Goal: Check status: Check status

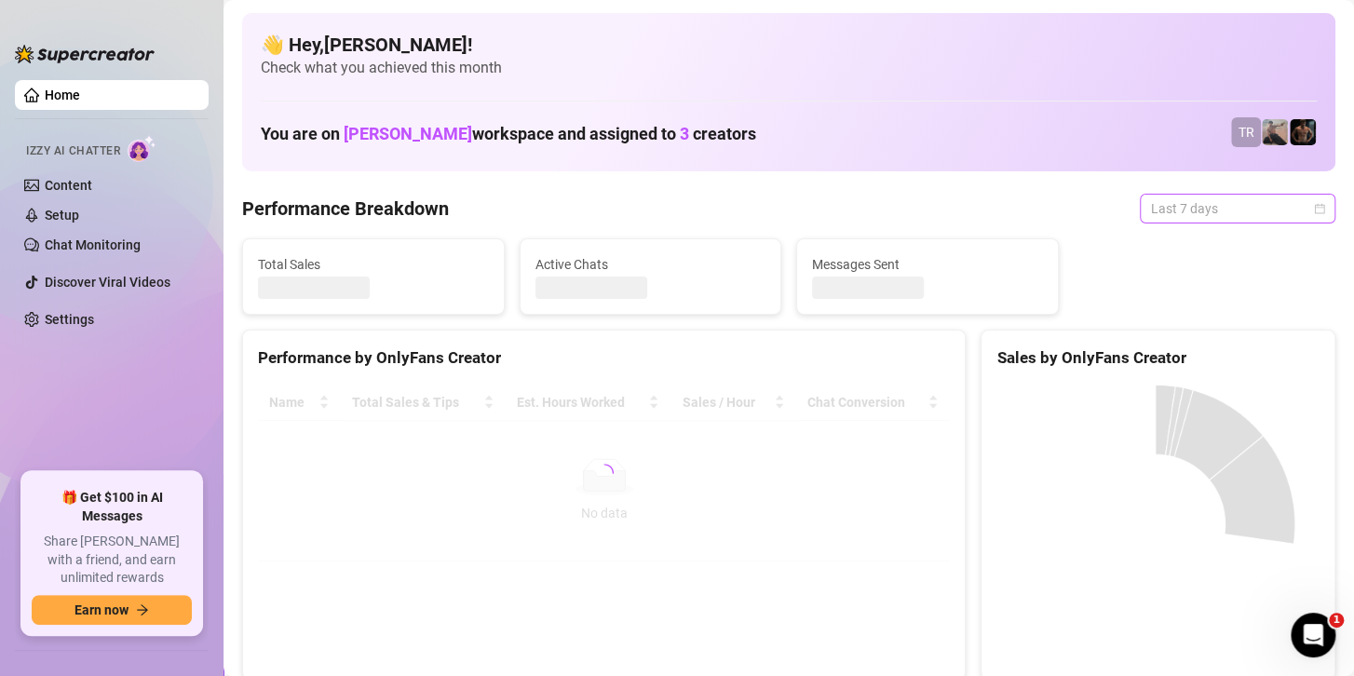
click at [1169, 202] on span "Last 7 days" at bounding box center [1237, 209] width 173 height 28
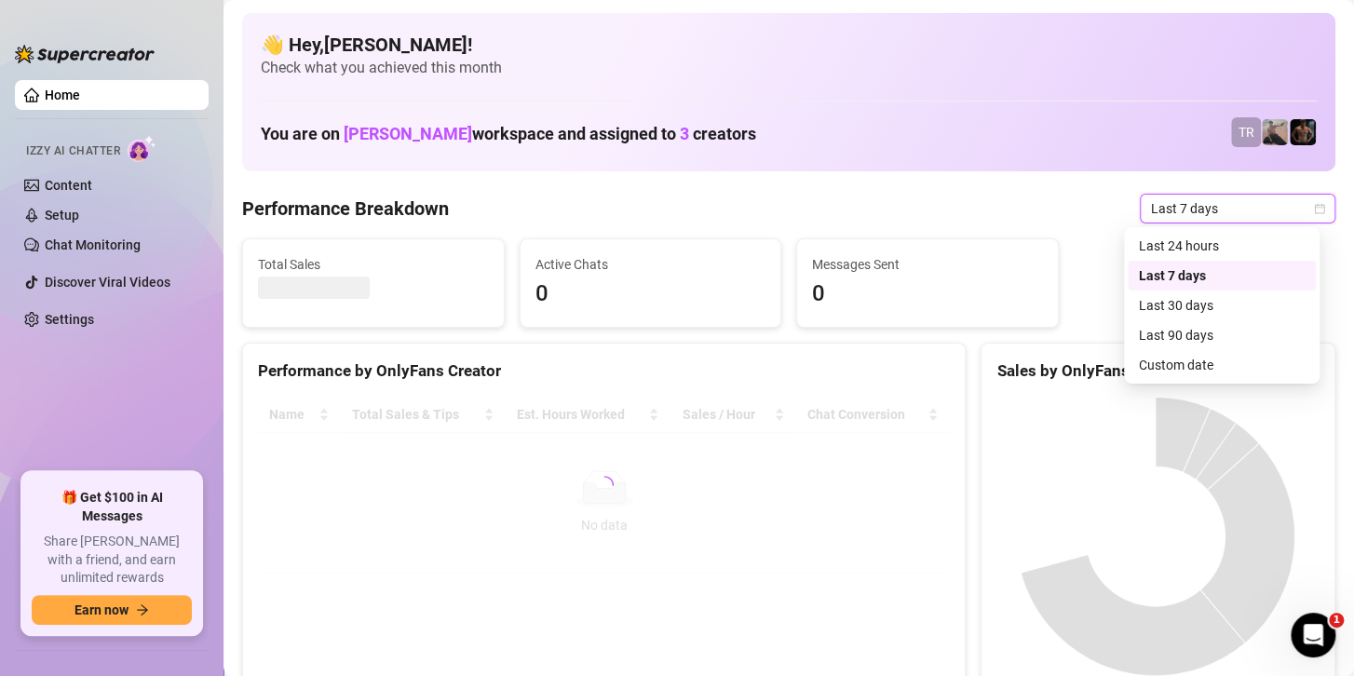
click at [1159, 368] on div "Sales by OnlyFans Creator" at bounding box center [1157, 370] width 323 height 25
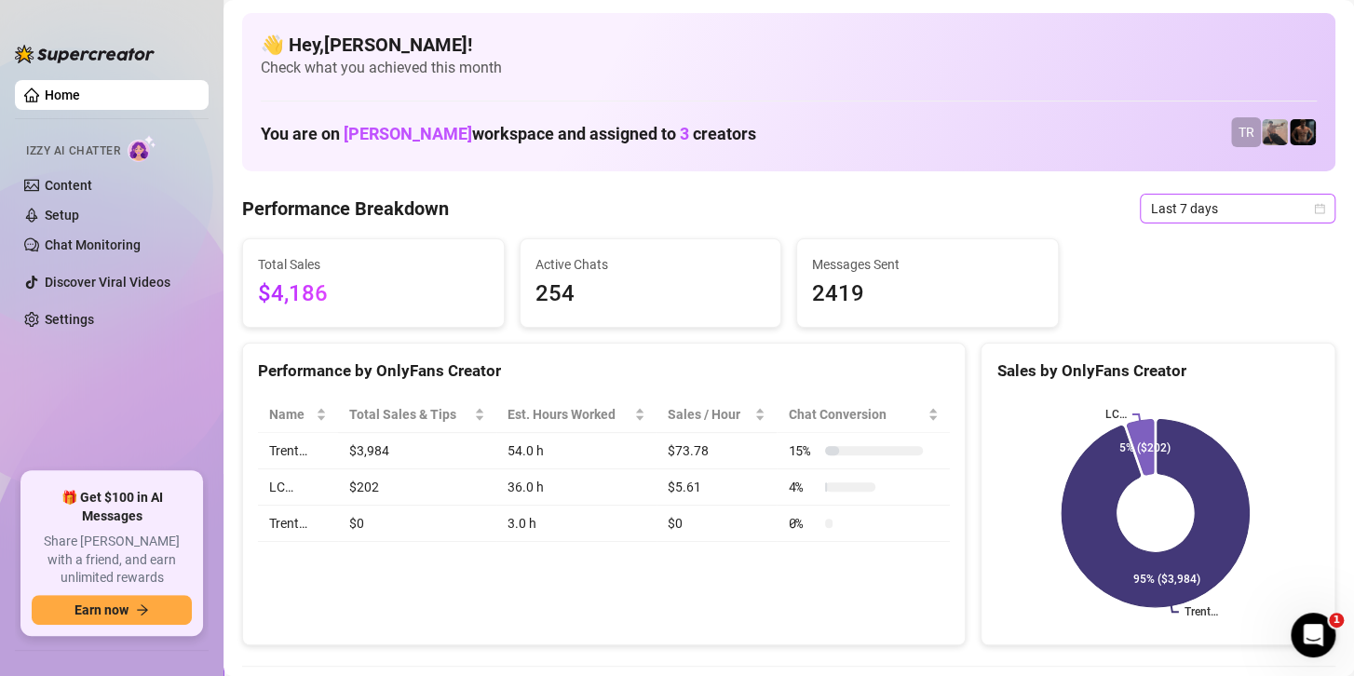
click at [1182, 205] on span "Last 7 days" at bounding box center [1237, 209] width 173 height 28
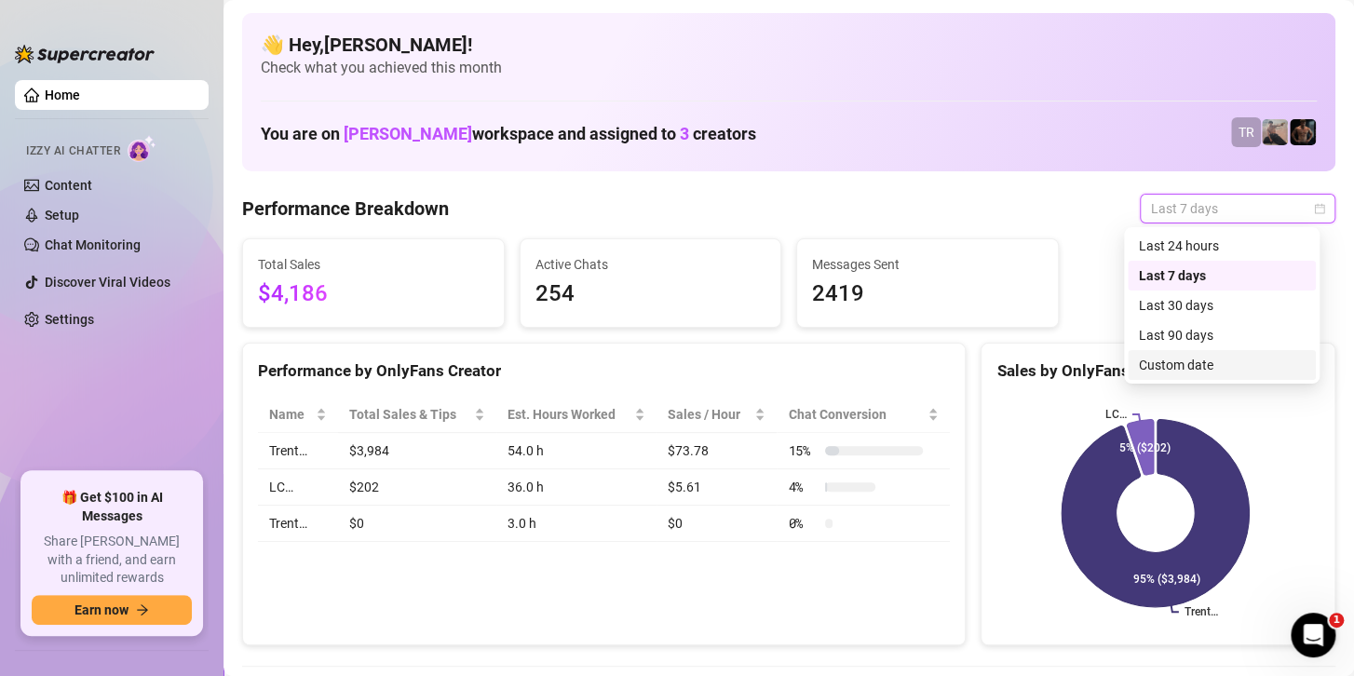
click at [1141, 368] on div "Custom date" at bounding box center [1222, 365] width 166 height 20
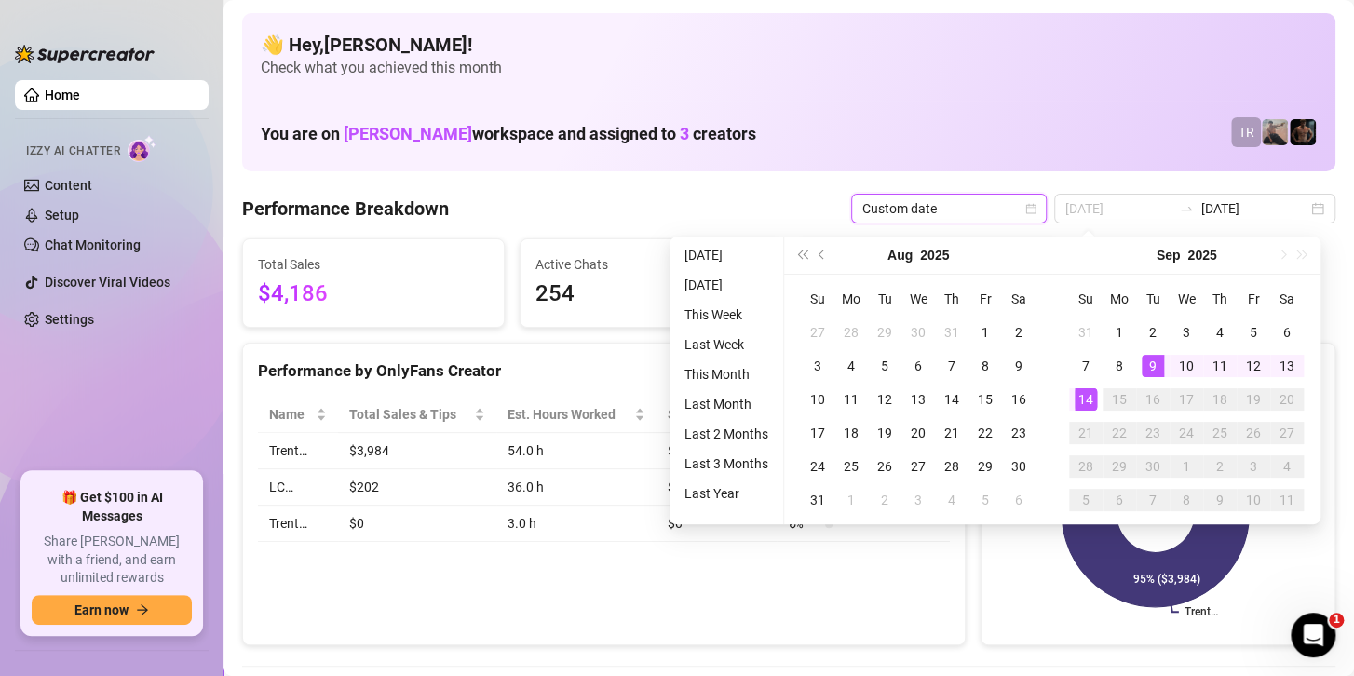
type input "[DATE]"
click at [1077, 398] on div "14" at bounding box center [1085, 399] width 22 height 22
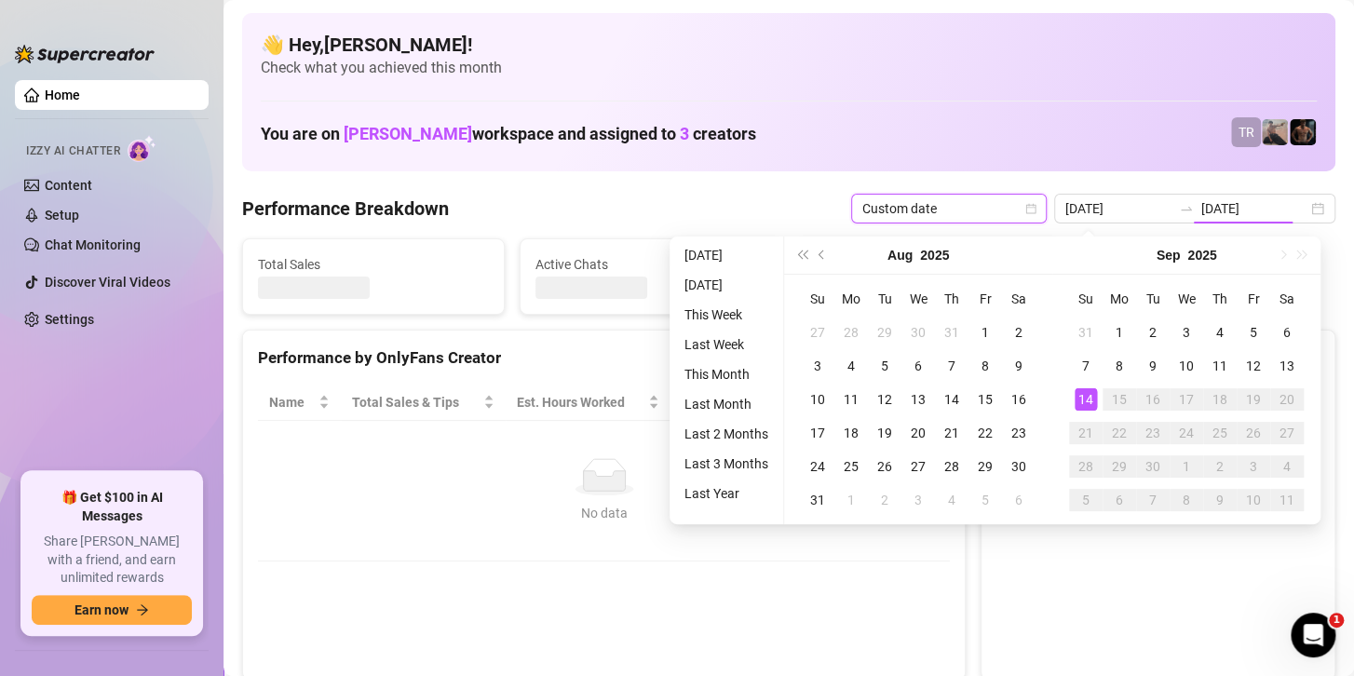
type input "[DATE]"
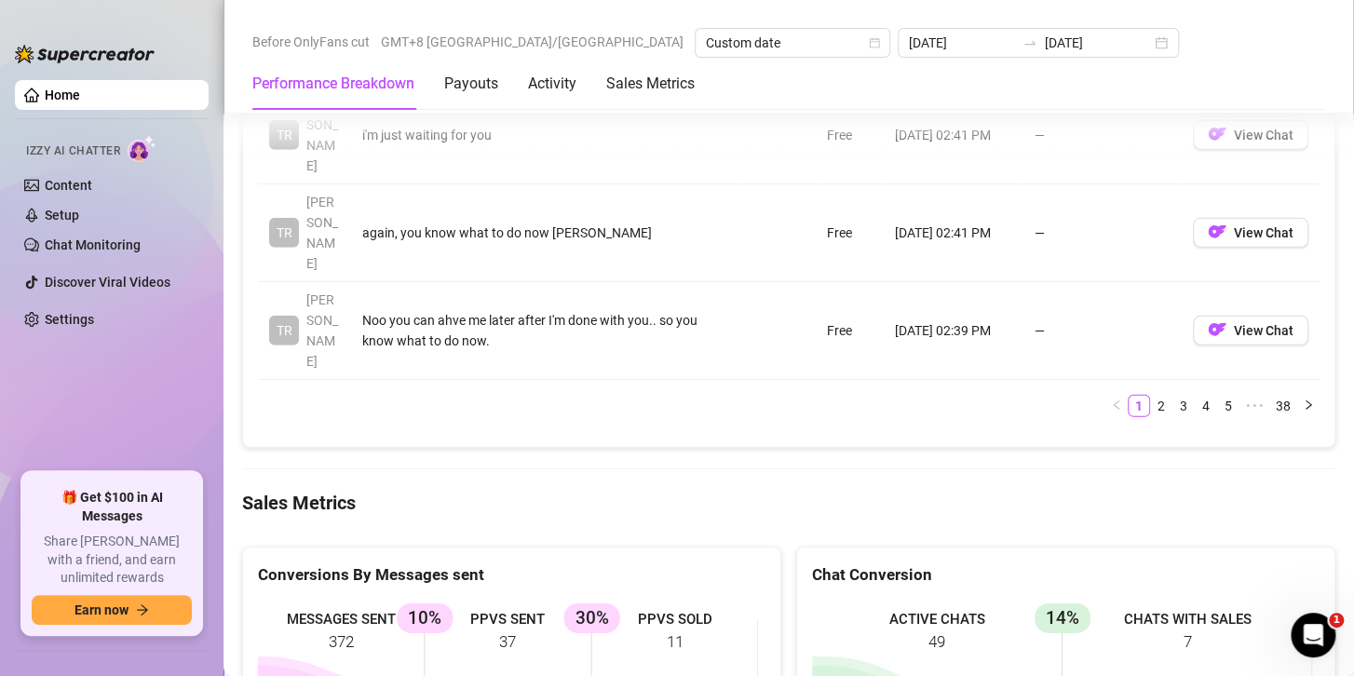
scroll to position [2575, 0]
